Goal: Task Accomplishment & Management: Manage account settings

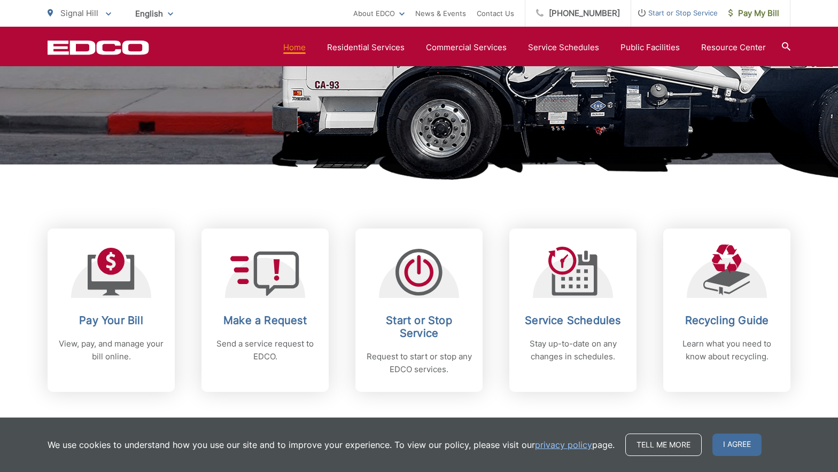
scroll to position [318, 0]
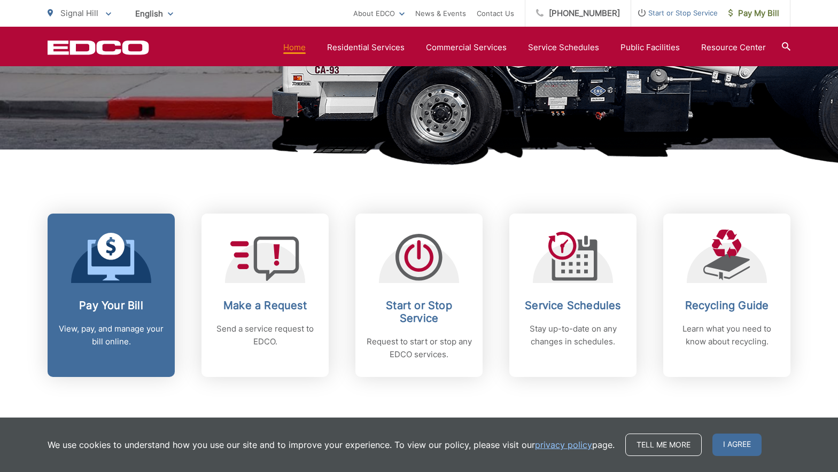
click at [129, 267] on icon at bounding box center [111, 260] width 46 height 41
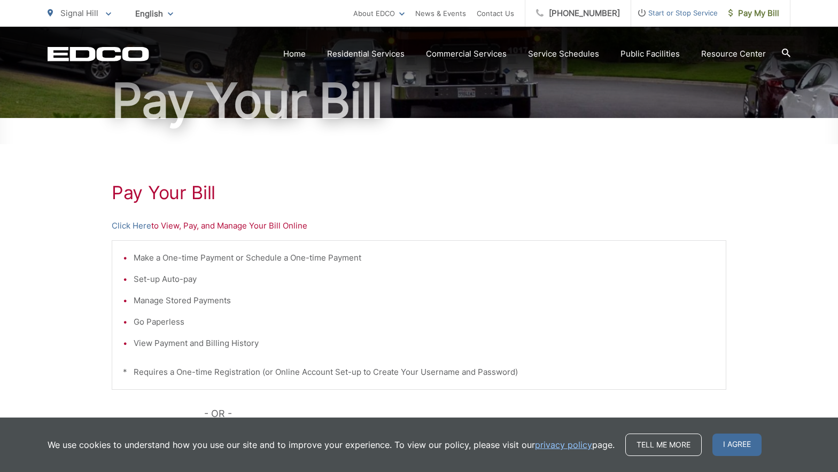
scroll to position [105, 0]
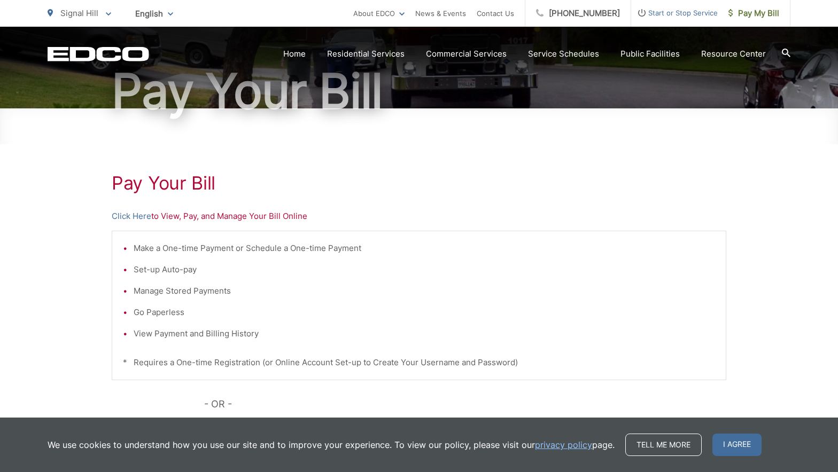
click at [184, 272] on li "Set-up Auto-pay" at bounding box center [424, 269] width 581 height 13
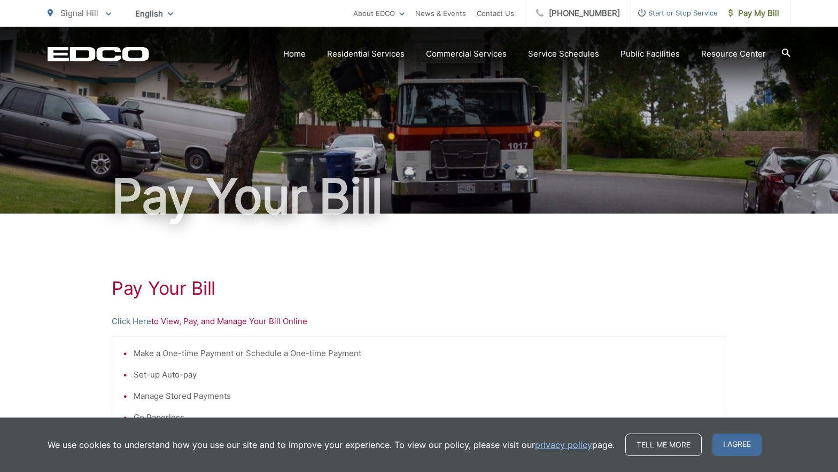
scroll to position [7, 0]
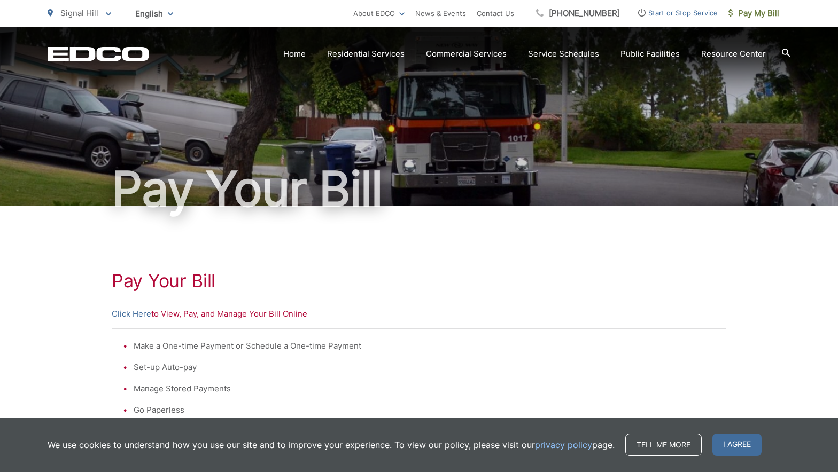
click at [180, 314] on p "Click Here to View, Pay, and Manage Your Bill Online" at bounding box center [419, 314] width 615 height 13
click at [123, 313] on link "Click Here" at bounding box center [132, 314] width 40 height 13
